Goal: Navigation & Orientation: Understand site structure

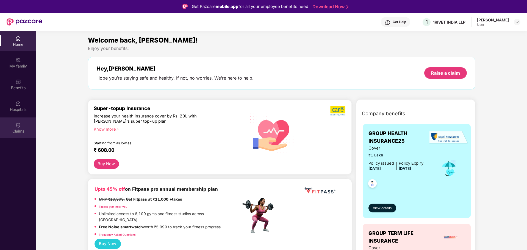
click at [23, 130] on div "Claims" at bounding box center [18, 130] width 36 height 5
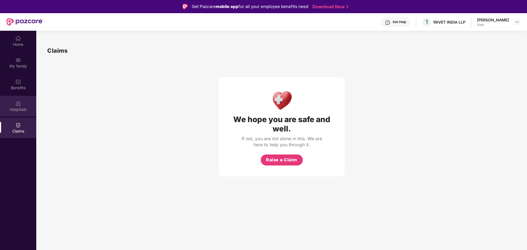
click at [23, 110] on div "Hospitals" at bounding box center [18, 109] width 36 height 5
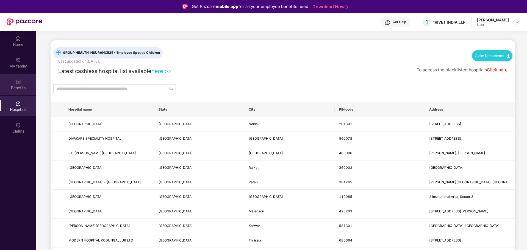
click at [26, 88] on div "Benefits" at bounding box center [18, 87] width 36 height 5
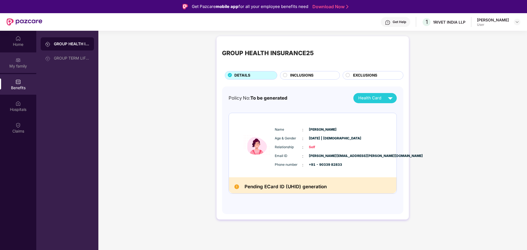
click at [22, 65] on div "My family" at bounding box center [18, 65] width 36 height 5
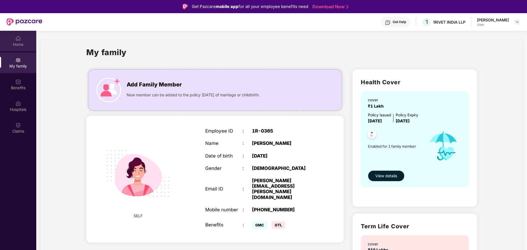
click at [20, 46] on div "Home" at bounding box center [18, 44] width 36 height 5
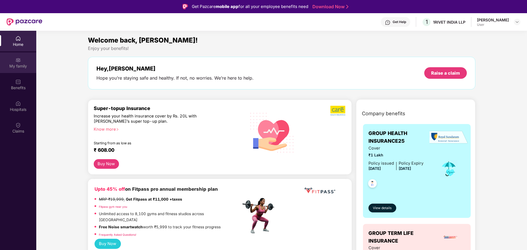
click at [25, 65] on div "My family" at bounding box center [18, 65] width 36 height 5
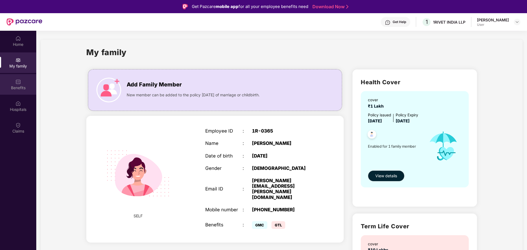
click at [23, 85] on div "Benefits" at bounding box center [18, 87] width 36 height 5
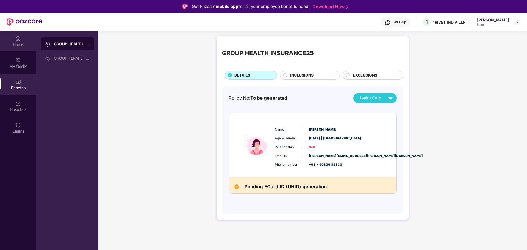
click at [13, 41] on div "Home" at bounding box center [18, 41] width 36 height 21
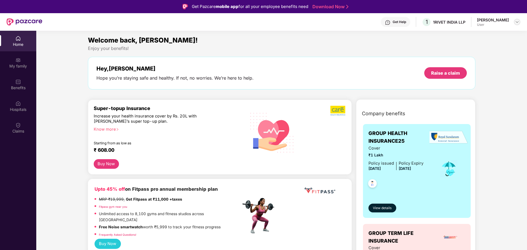
click at [515, 22] on img at bounding box center [516, 22] width 4 height 4
